Goal: Check status: Check status

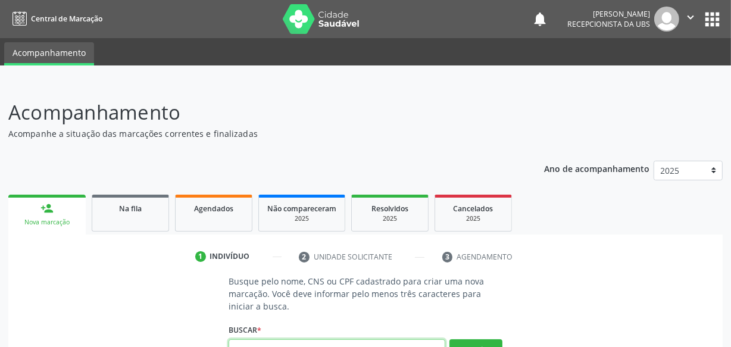
scroll to position [141, 0]
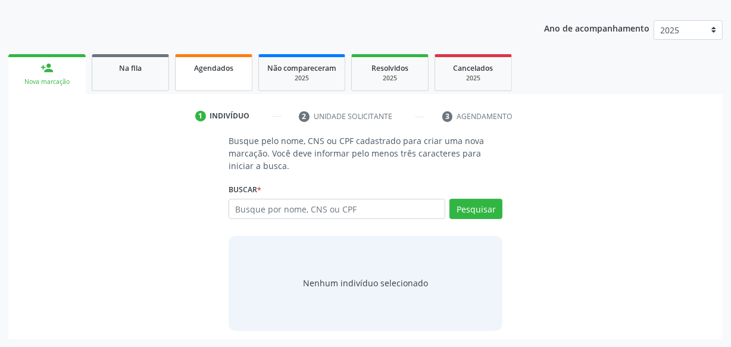
click at [212, 70] on span "Agendados" at bounding box center [213, 68] width 39 height 10
select select "8"
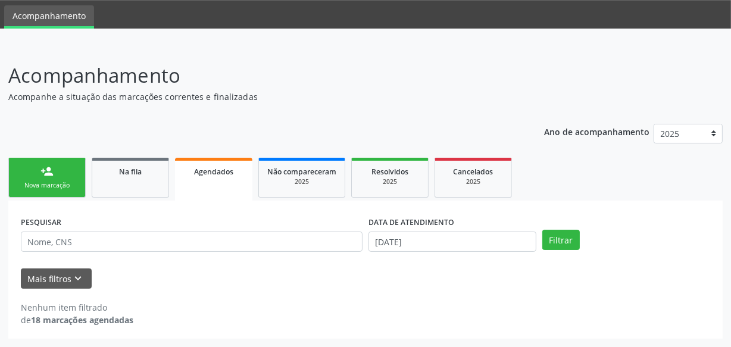
scroll to position [36, 0]
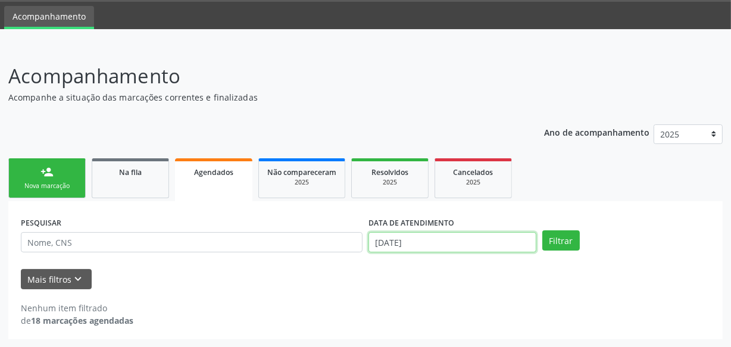
click at [426, 251] on body "Central de Marcação notifications [PERSON_NAME] Recepcionista da UBS  Configur…" at bounding box center [365, 137] width 731 height 347
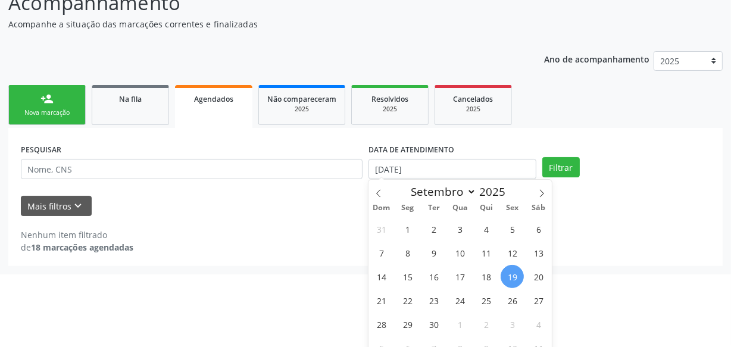
click at [513, 278] on span "19" at bounding box center [512, 276] width 23 height 23
type input "[DATE]"
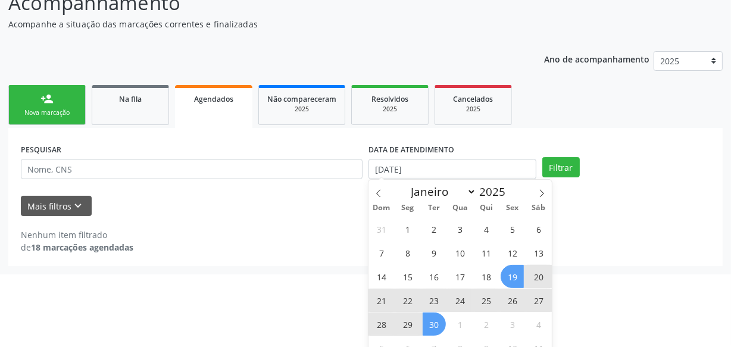
click at [432, 322] on span "30" at bounding box center [434, 324] width 23 height 23
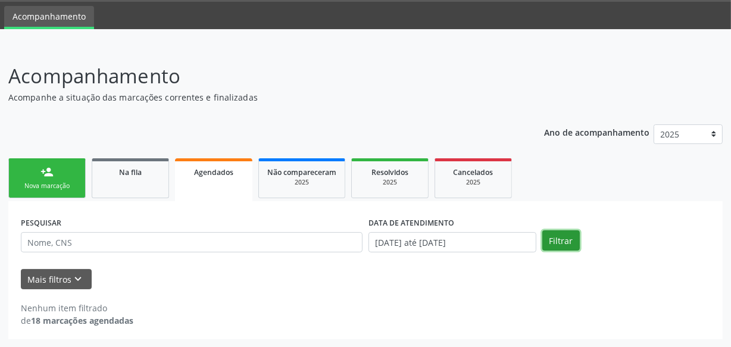
click at [550, 235] on button "Filtrar" at bounding box center [562, 240] width 38 height 20
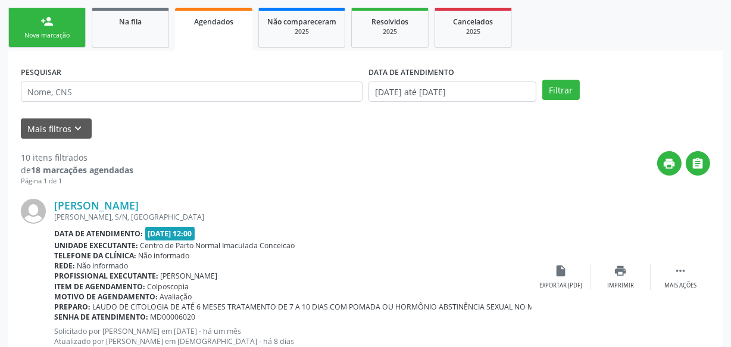
scroll to position [270, 0]
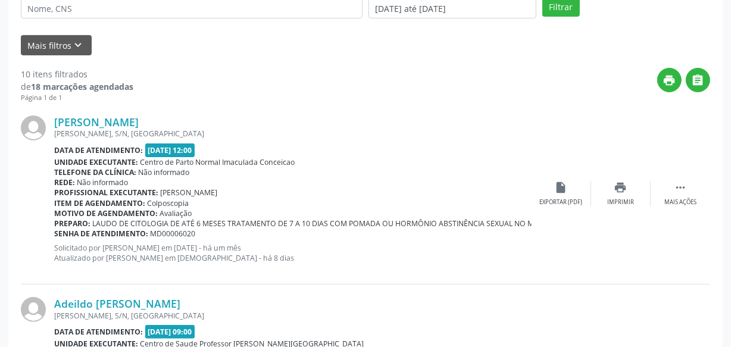
click at [490, 20] on div "DATA DE ATENDIMENTO [DATE] até [DATE]" at bounding box center [453, 3] width 174 height 46
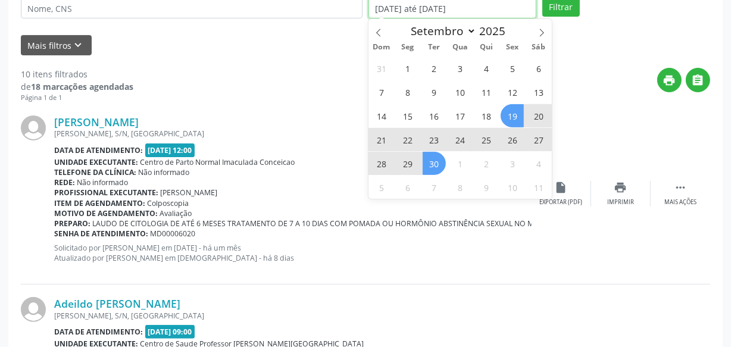
click at [490, 14] on input "[DATE] até [DATE]" at bounding box center [453, 8] width 168 height 20
click at [517, 111] on span "19" at bounding box center [512, 115] width 23 height 23
type input "[DATE]"
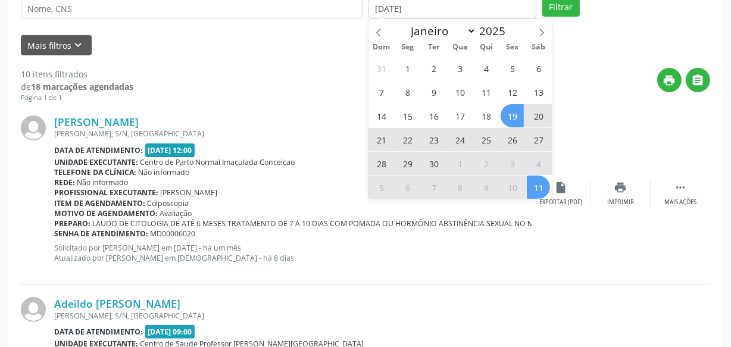
click at [536, 188] on span "11" at bounding box center [538, 187] width 23 height 23
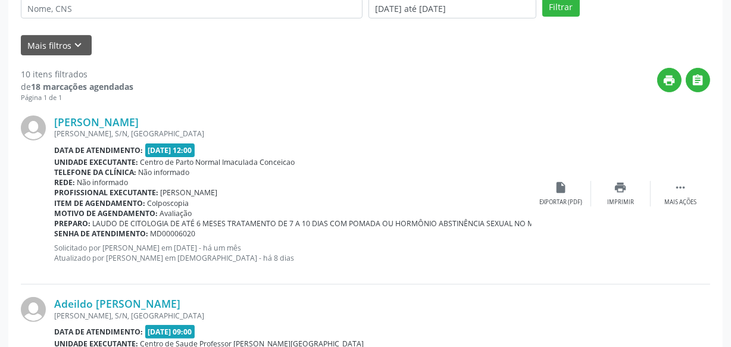
scroll to position [268, 0]
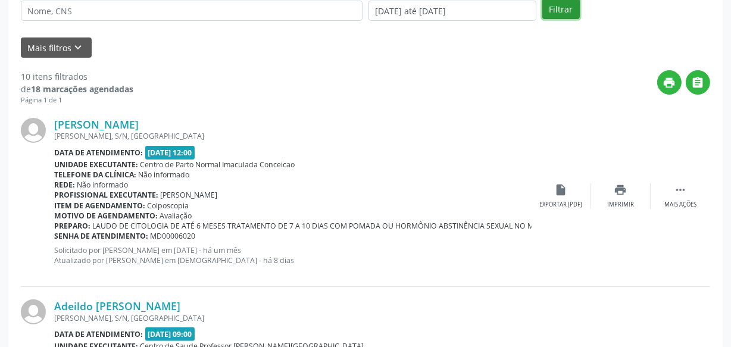
click at [564, 8] on button "Filtrar" at bounding box center [562, 9] width 38 height 20
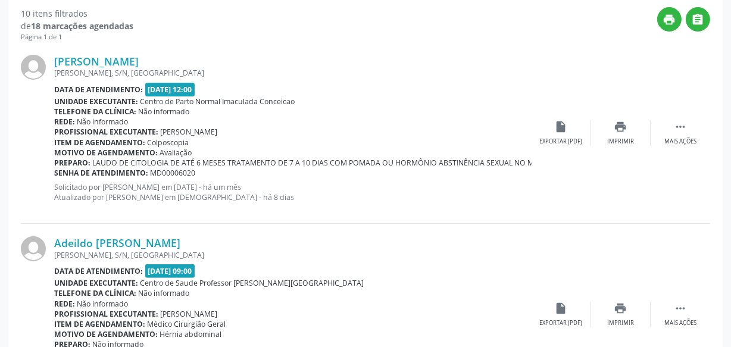
scroll to position [23, 0]
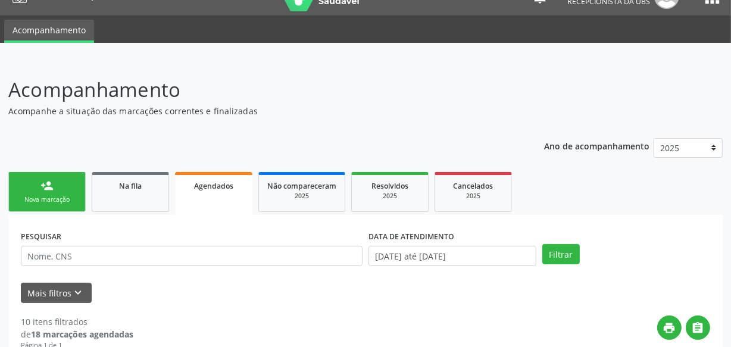
click at [68, 200] on div "Nova marcação" at bounding box center [47, 199] width 60 height 9
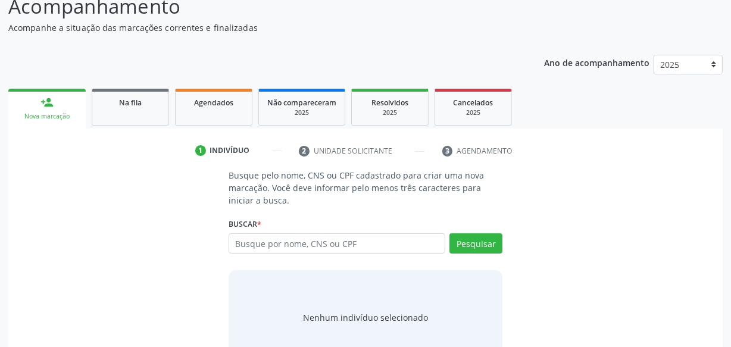
scroll to position [108, 0]
